Goal: Complete application form

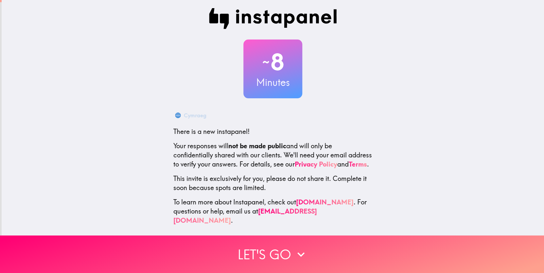
scroll to position [6, 0]
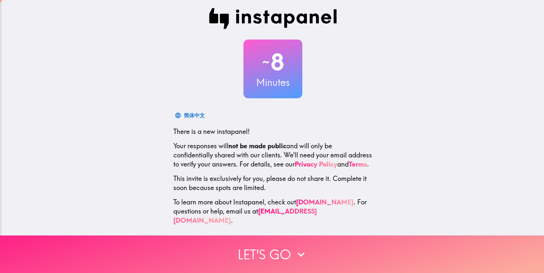
click at [272, 247] on button "Let's go" at bounding box center [272, 255] width 544 height 38
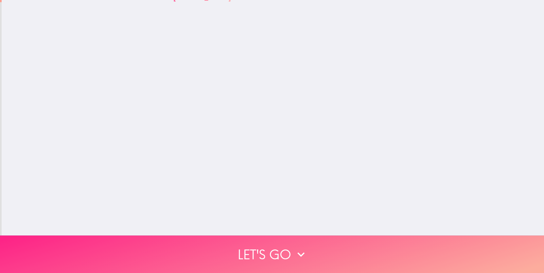
scroll to position [0, 0]
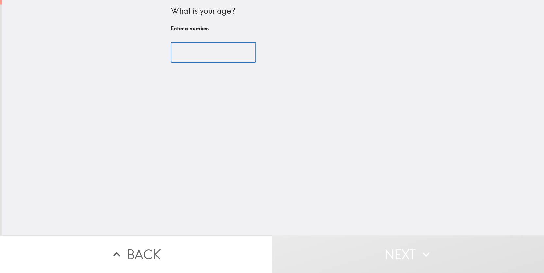
click at [222, 58] on input "number" at bounding box center [213, 52] width 85 height 20
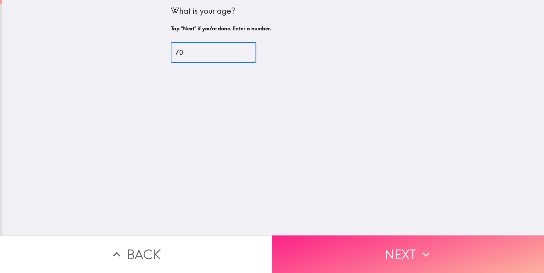
type input "70"
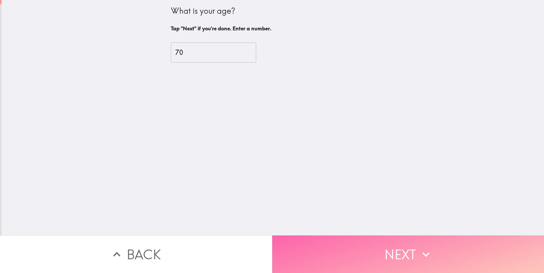
click at [392, 248] on button "Next" at bounding box center [408, 255] width 272 height 38
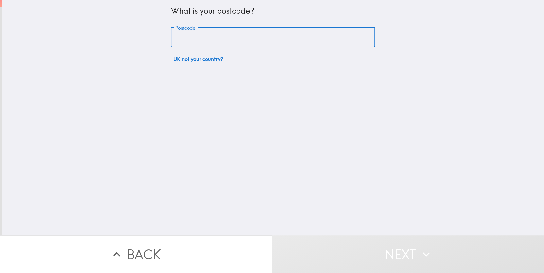
click at [200, 38] on input "Postcode" at bounding box center [273, 37] width 204 height 20
type input "HU18 1PJ"
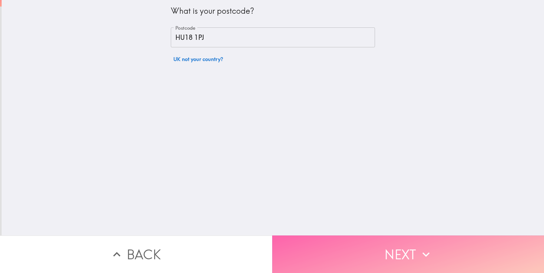
click at [379, 257] on button "Next" at bounding box center [408, 255] width 272 height 38
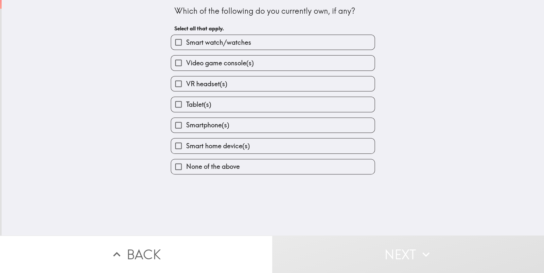
drag, startPoint x: 278, startPoint y: 164, endPoint x: 285, endPoint y: 168, distance: 8.0
click at [279, 164] on label "None of the above" at bounding box center [272, 166] width 203 height 15
click at [186, 164] on input "None of the above" at bounding box center [178, 166] width 15 height 15
checkbox input "true"
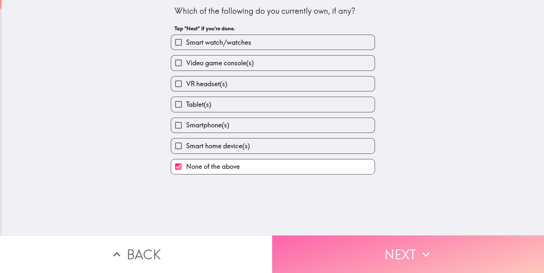
click at [397, 252] on button "Next" at bounding box center [408, 255] width 272 height 38
